Goal: Task Accomplishment & Management: Use online tool/utility

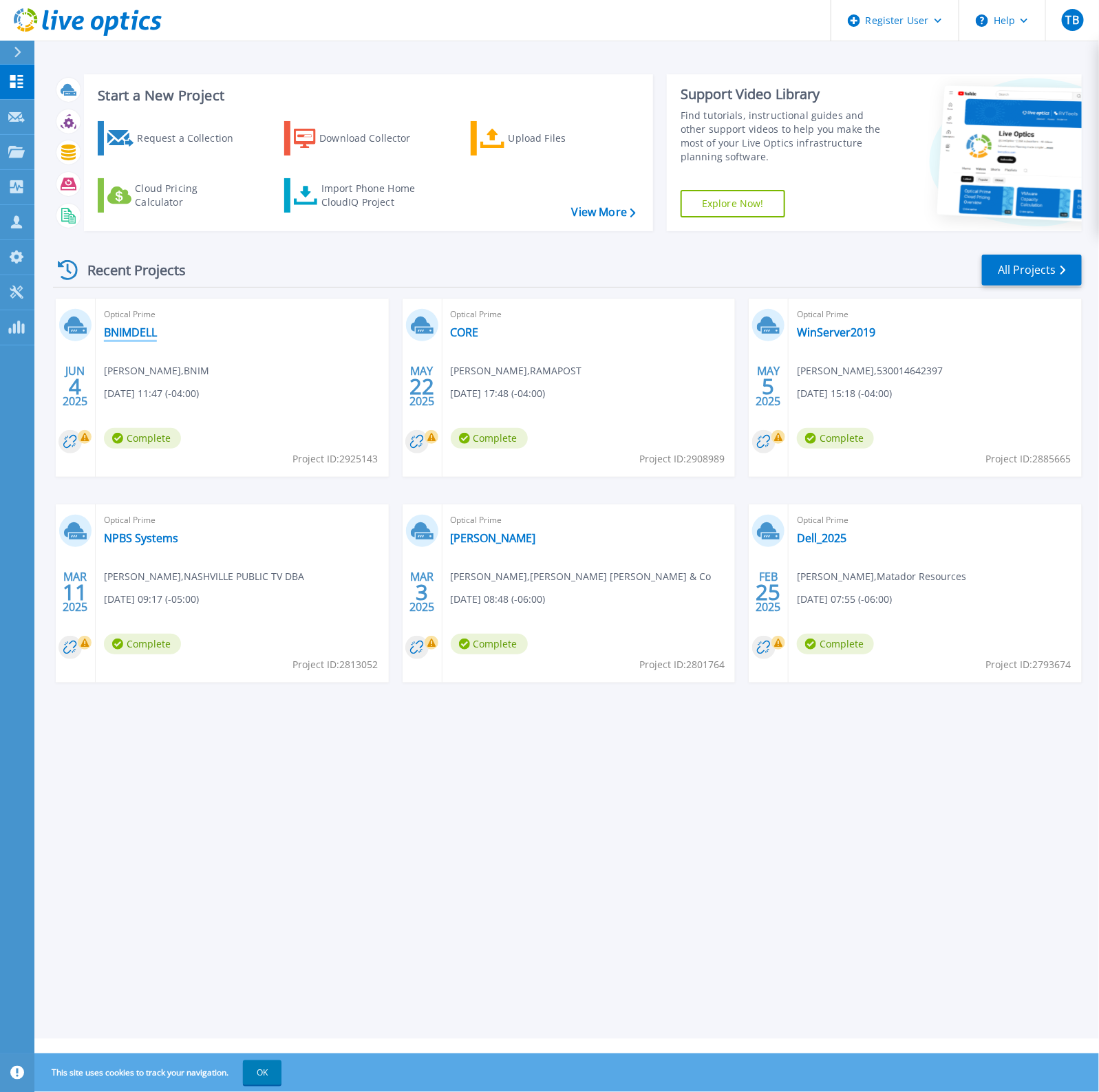
click at [141, 333] on link "BNIMDELL" at bounding box center [130, 333] width 53 height 14
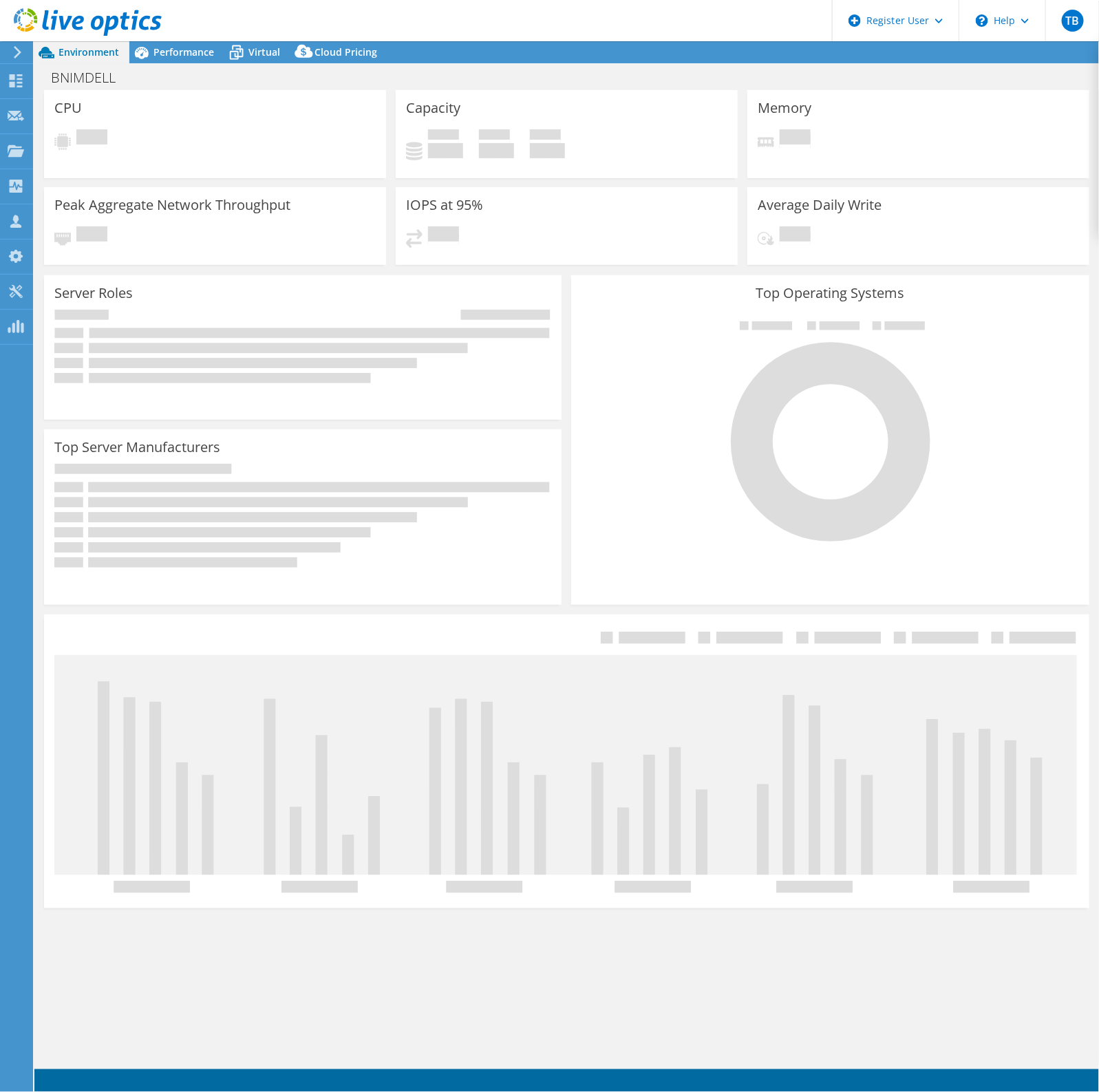
select select "USD"
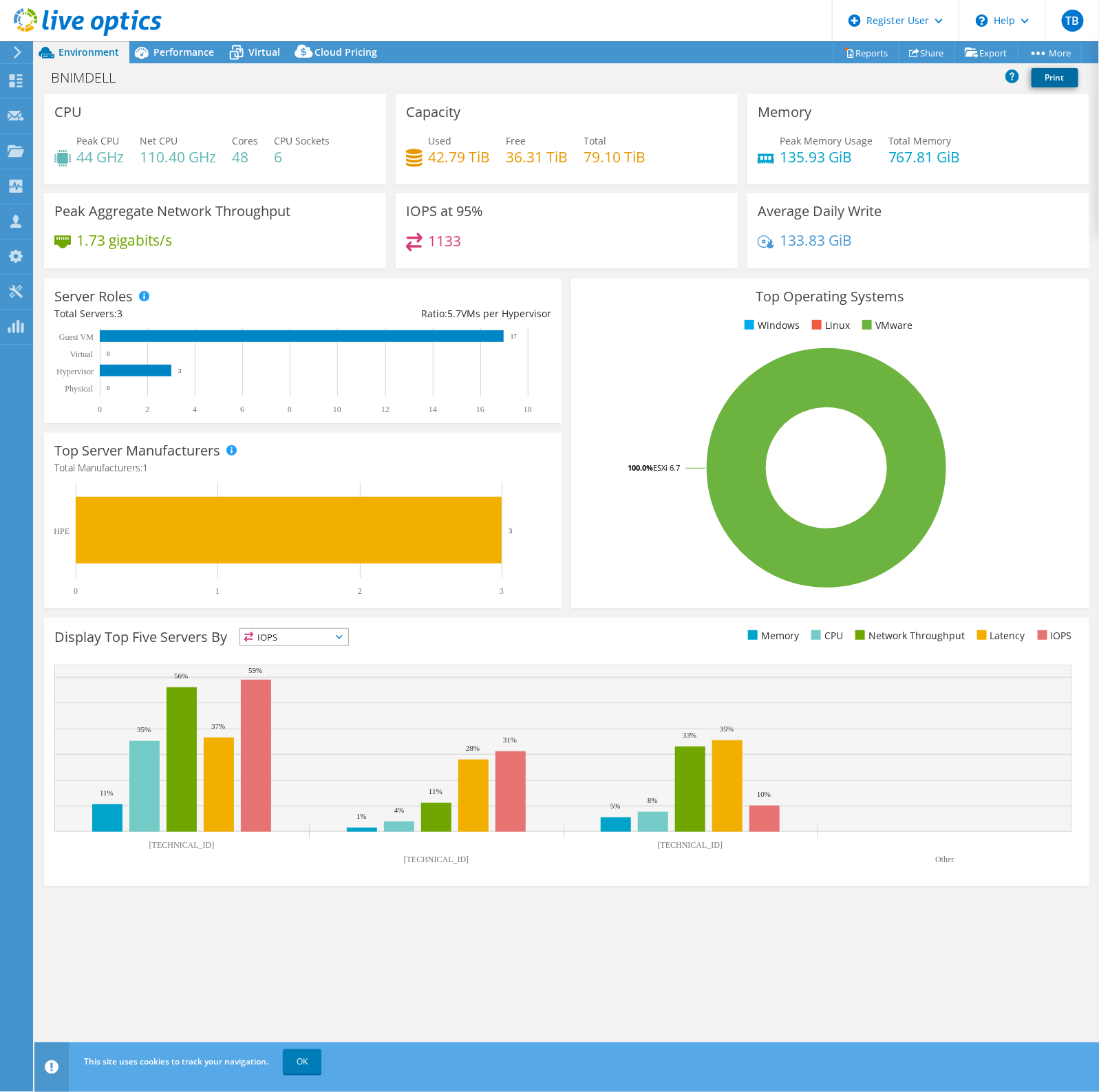
click at [1051, 82] on link "Print" at bounding box center [1055, 77] width 47 height 19
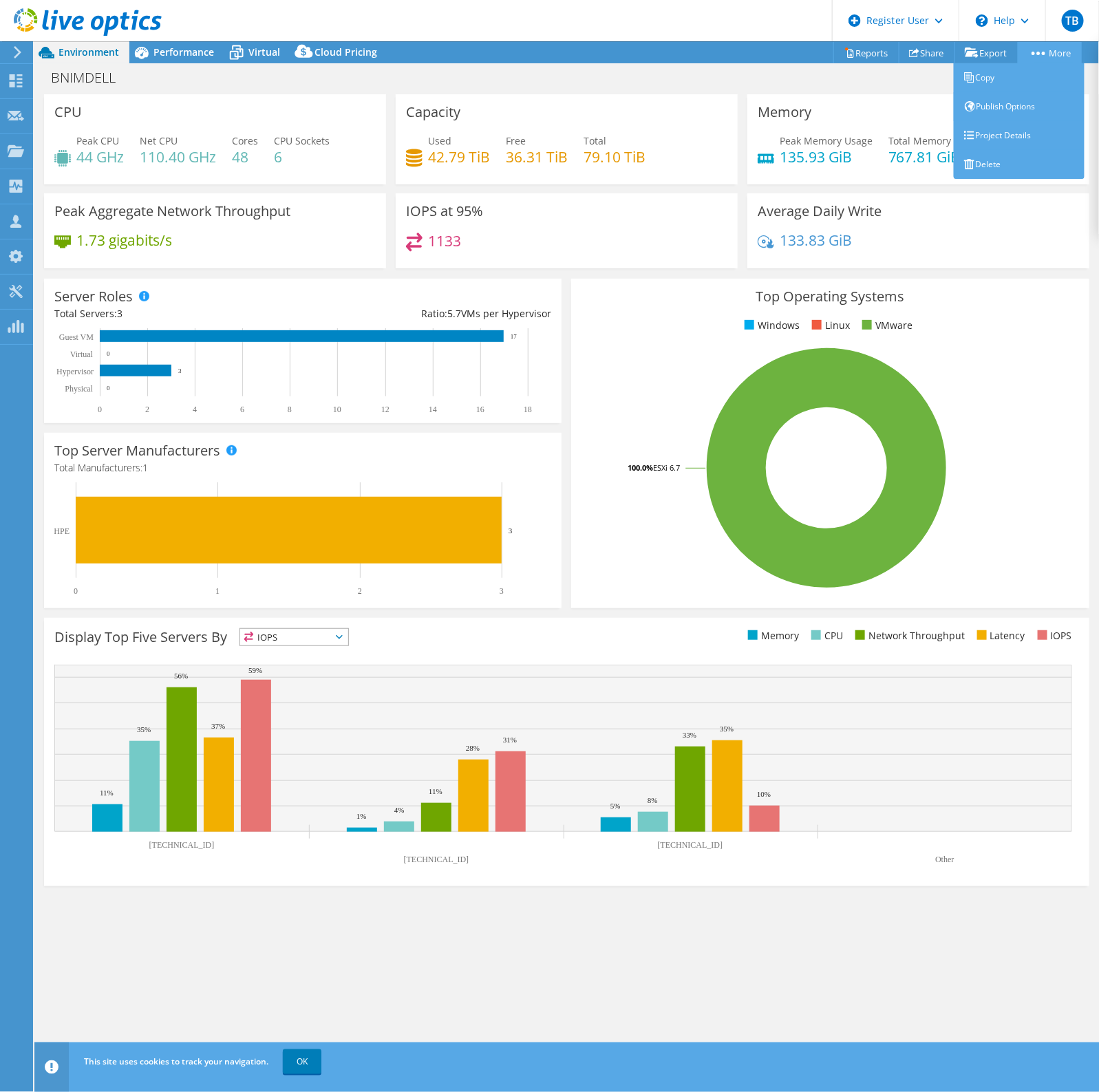
click at [1055, 52] on link "More" at bounding box center [1050, 53] width 64 height 22
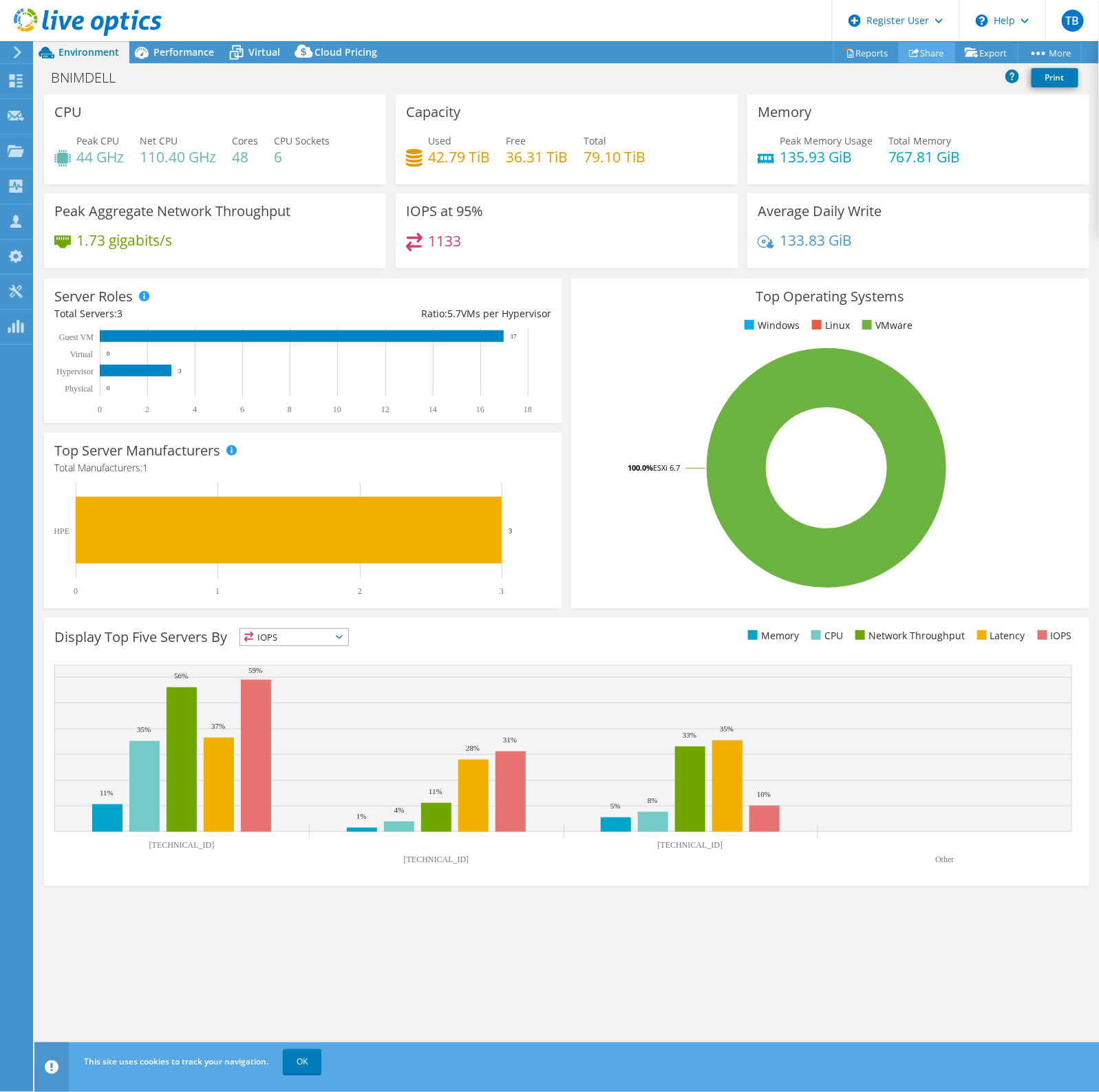
click at [919, 52] on link "Share" at bounding box center [926, 53] width 56 height 22
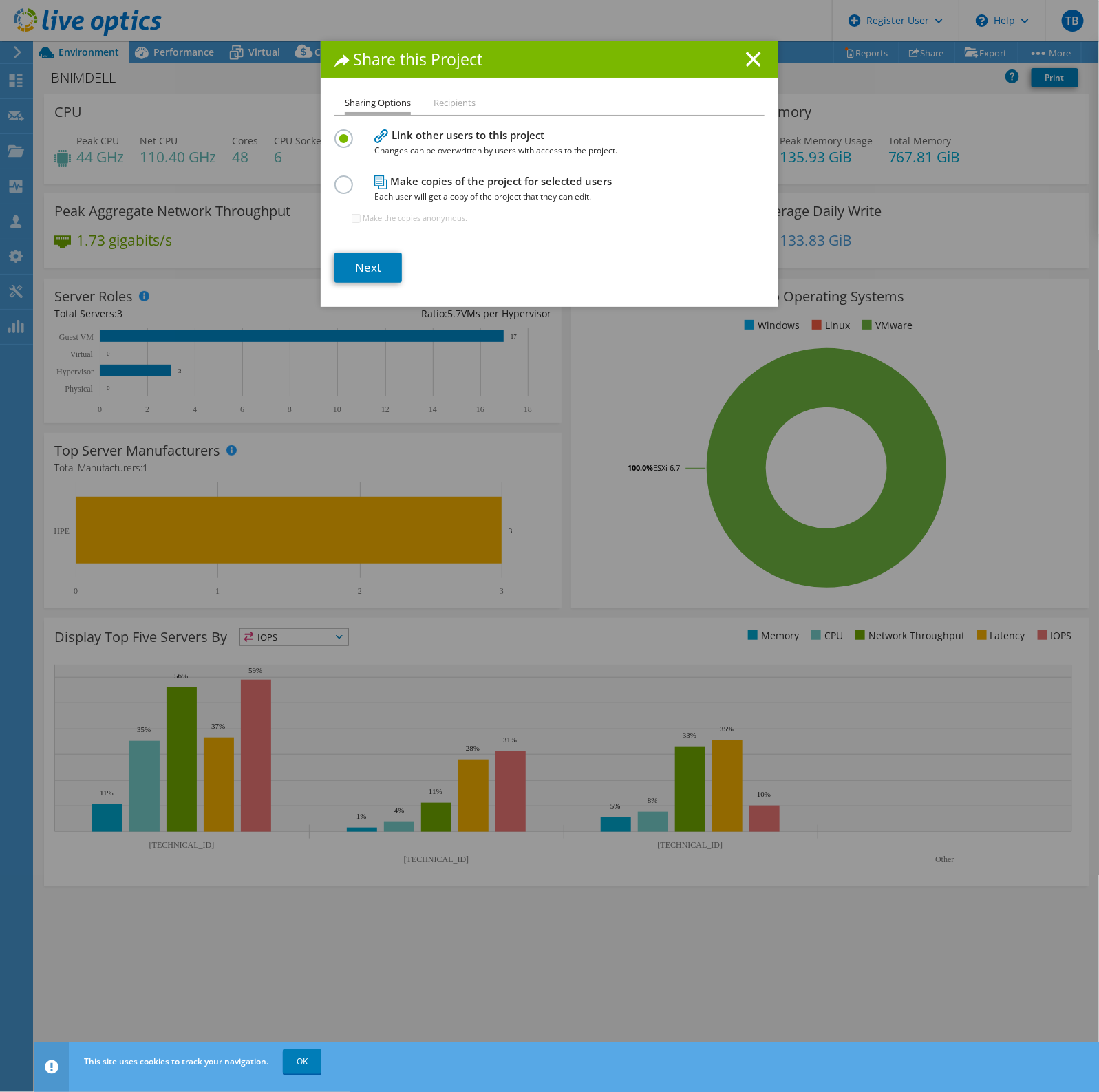
click at [751, 50] on div "Share this Project" at bounding box center [550, 59] width 457 height 36
click at [746, 55] on icon at bounding box center [754, 59] width 15 height 15
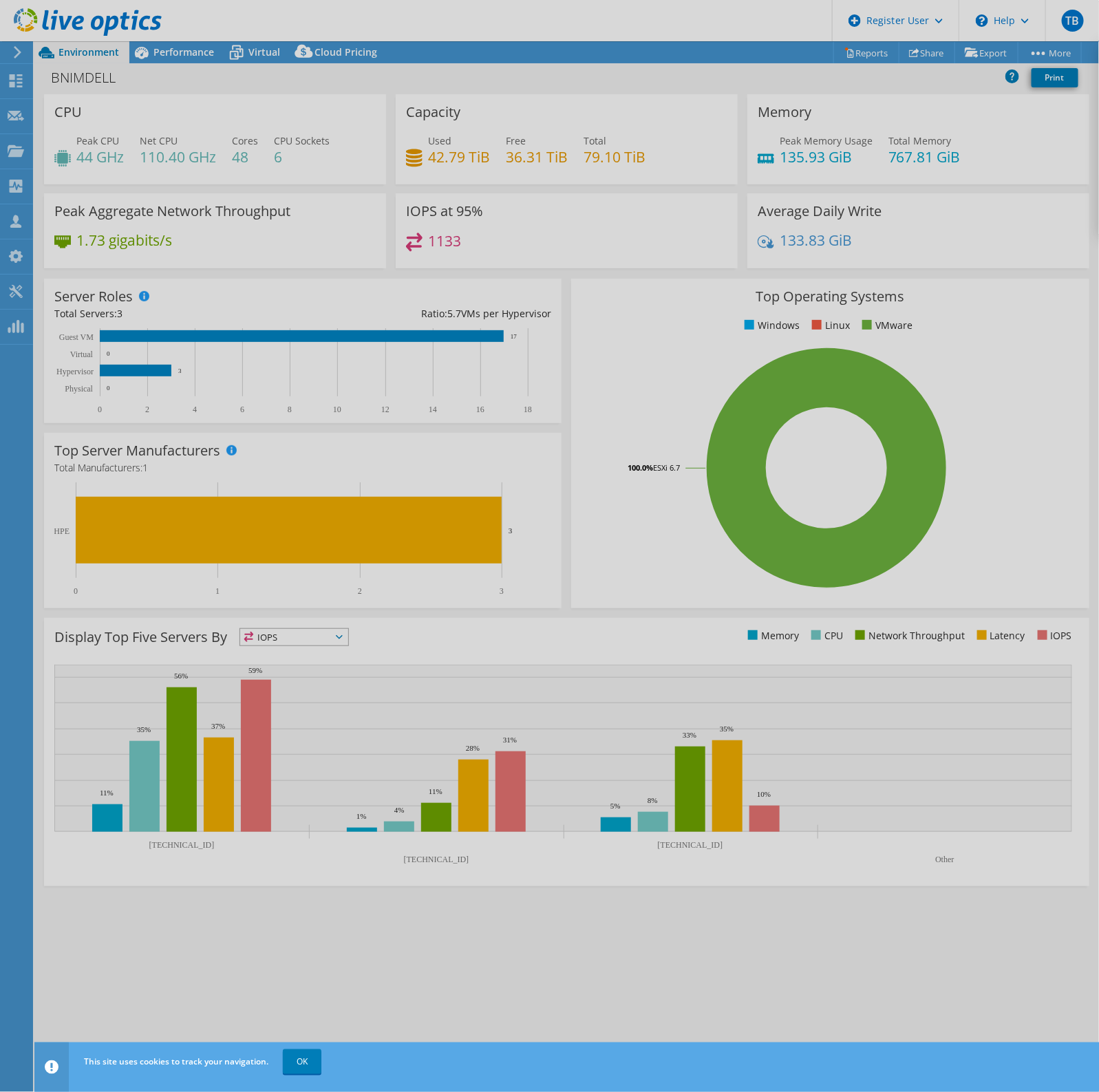
click at [865, 50] on div at bounding box center [549, 546] width 1099 height 1092
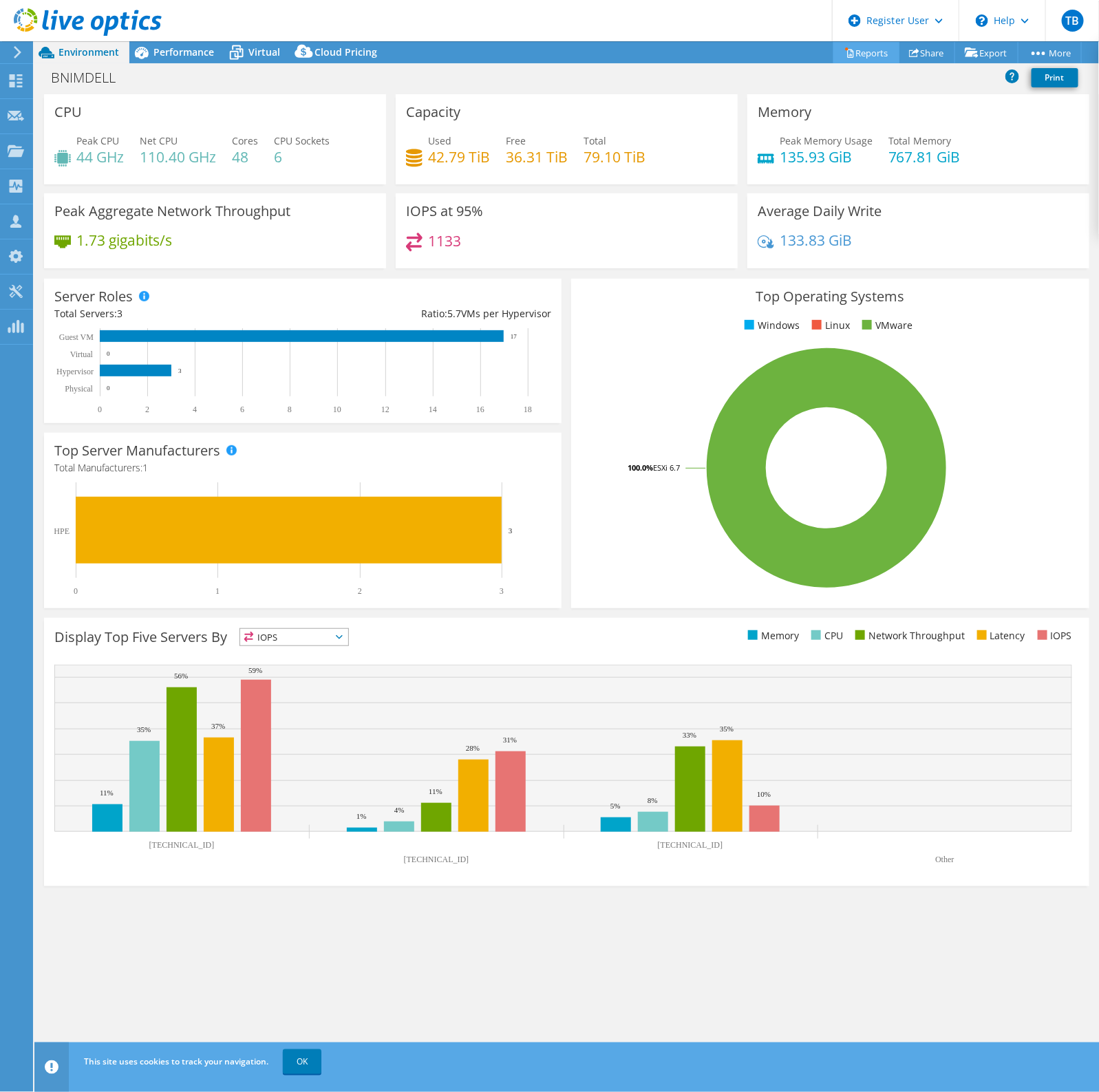
click at [850, 46] on link "Reports" at bounding box center [866, 53] width 66 height 22
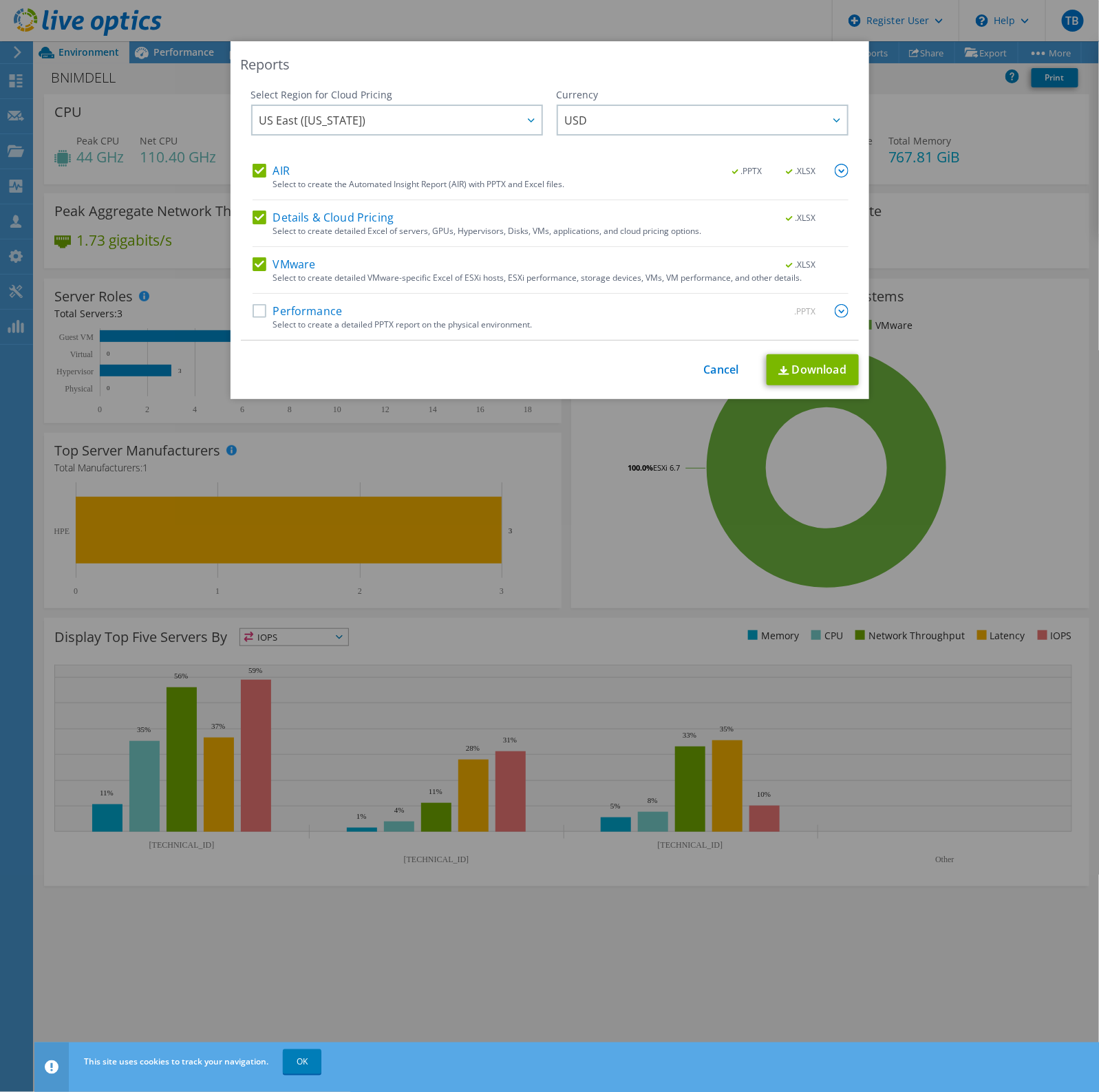
click at [895, 772] on div "Reports Select Region for Cloud Pricing Asia Pacific (Hong Kong) Asia Pacific (…" at bounding box center [549, 546] width 1099 height 1010
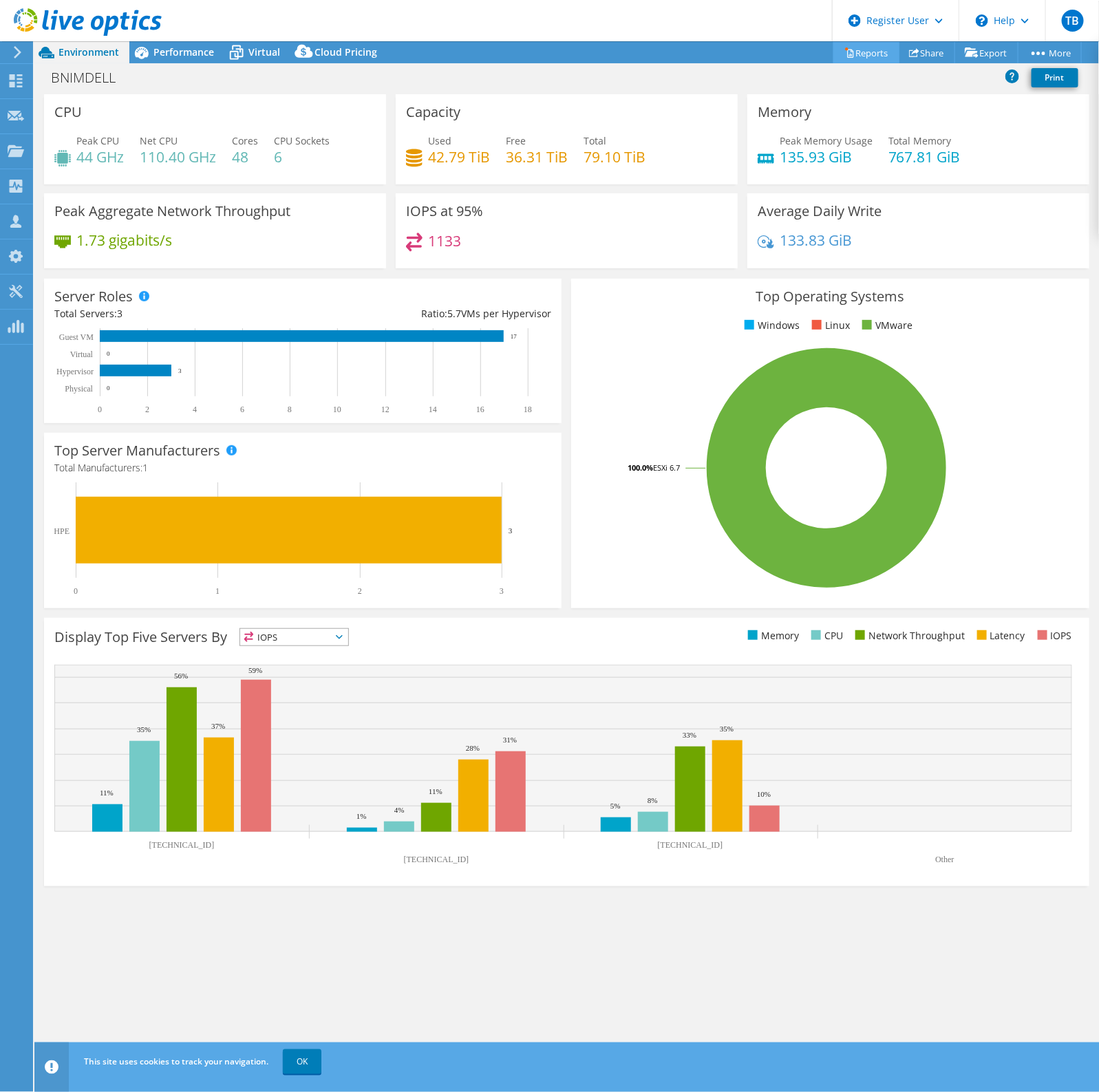
click at [861, 56] on link "Reports" at bounding box center [866, 53] width 66 height 22
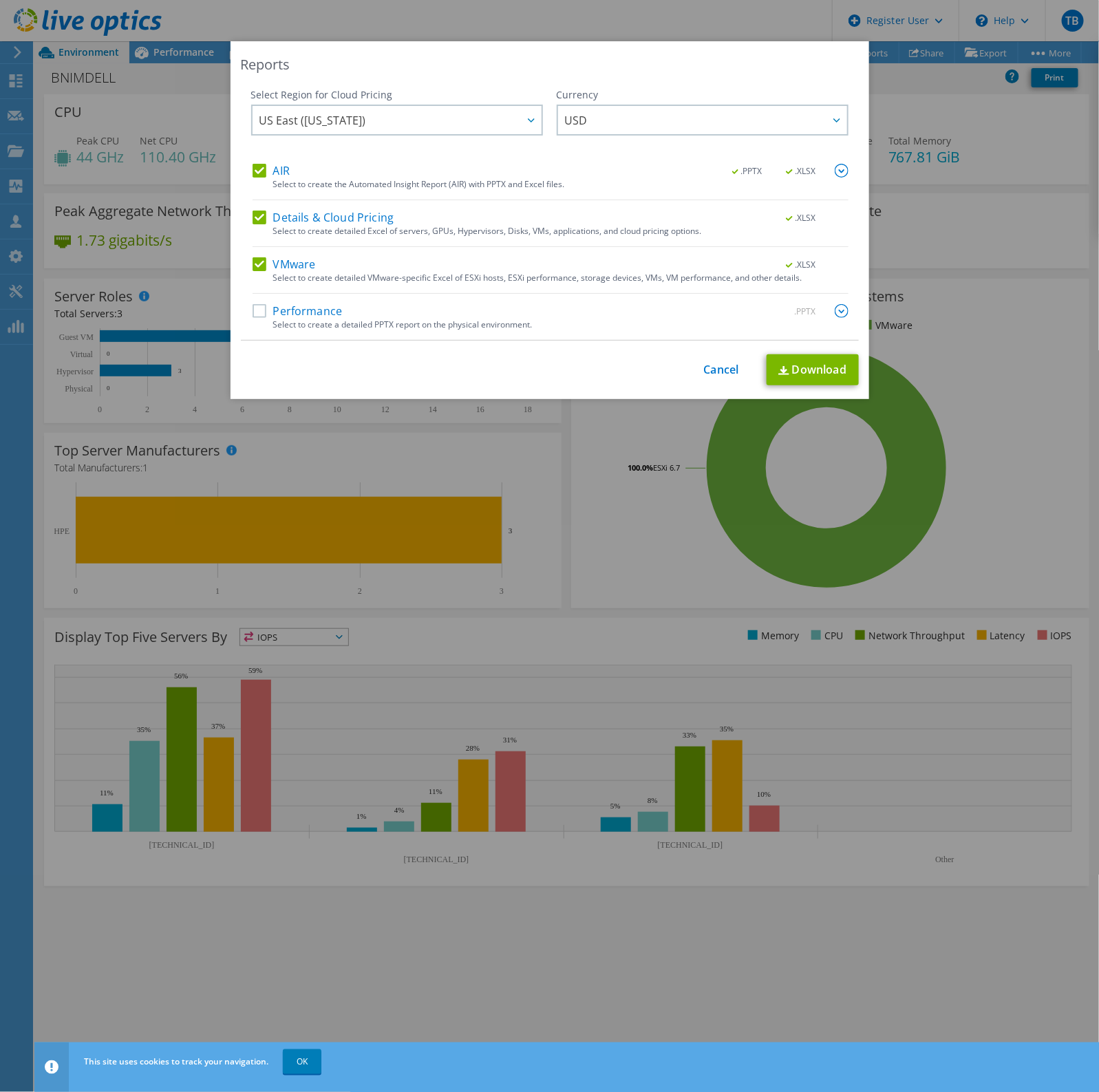
click at [511, 1048] on div "Reports Select Region for Cloud Pricing Asia Pacific (Hong Kong) Asia Pacific (…" at bounding box center [549, 546] width 1099 height 1010
